Goal: Information Seeking & Learning: Learn about a topic

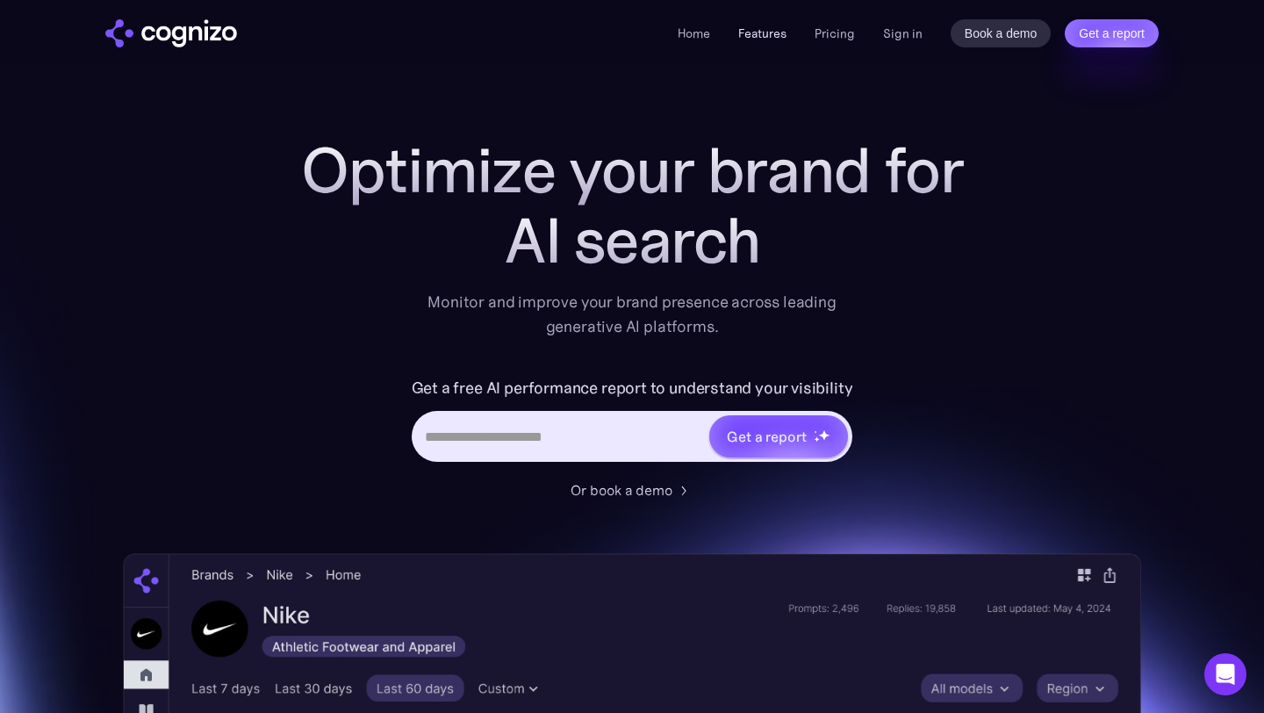
click at [756, 28] on link "Features" at bounding box center [762, 33] width 48 height 16
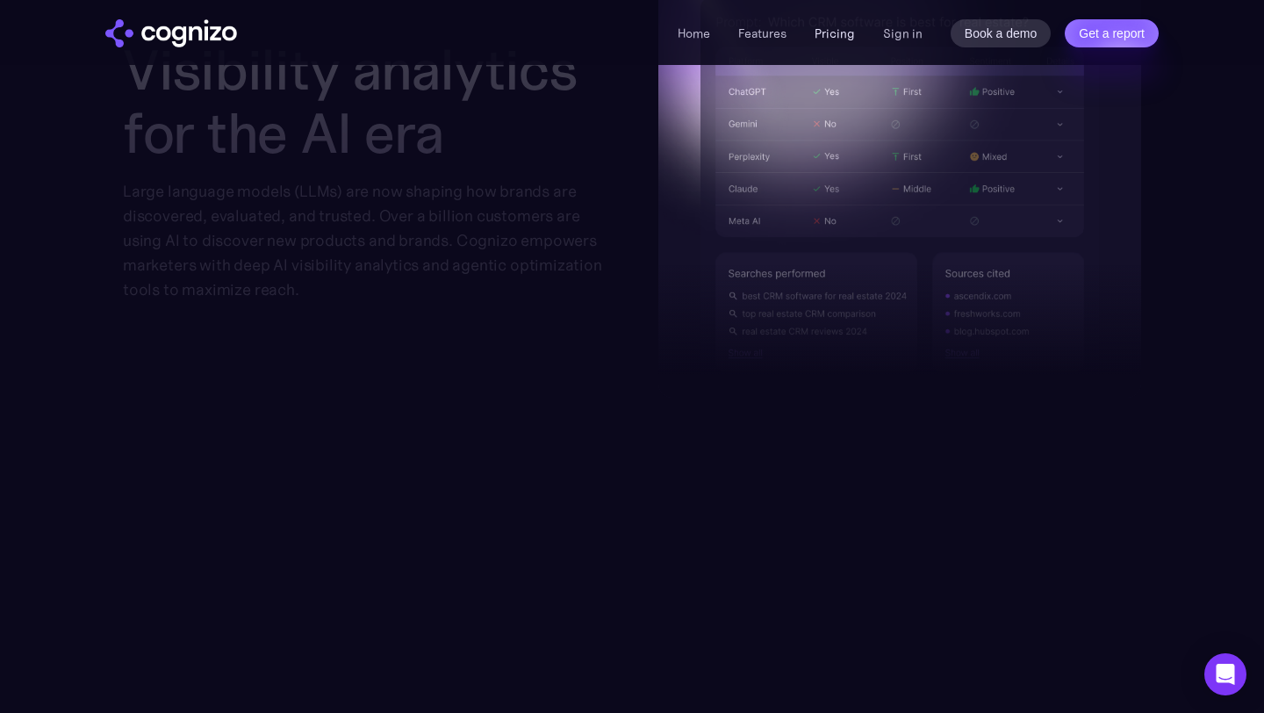
click at [841, 26] on link "Pricing" at bounding box center [834, 33] width 40 height 16
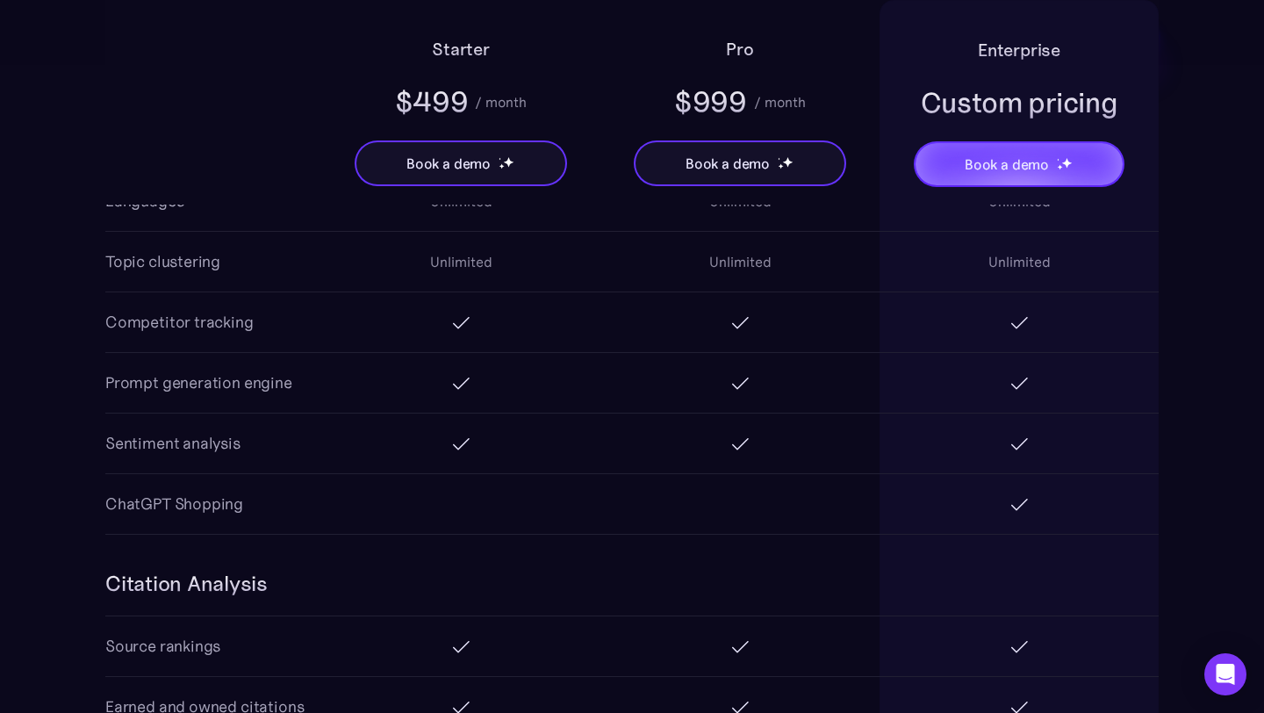
scroll to position [1784, 0]
